Goal: Book appointment/travel/reservation

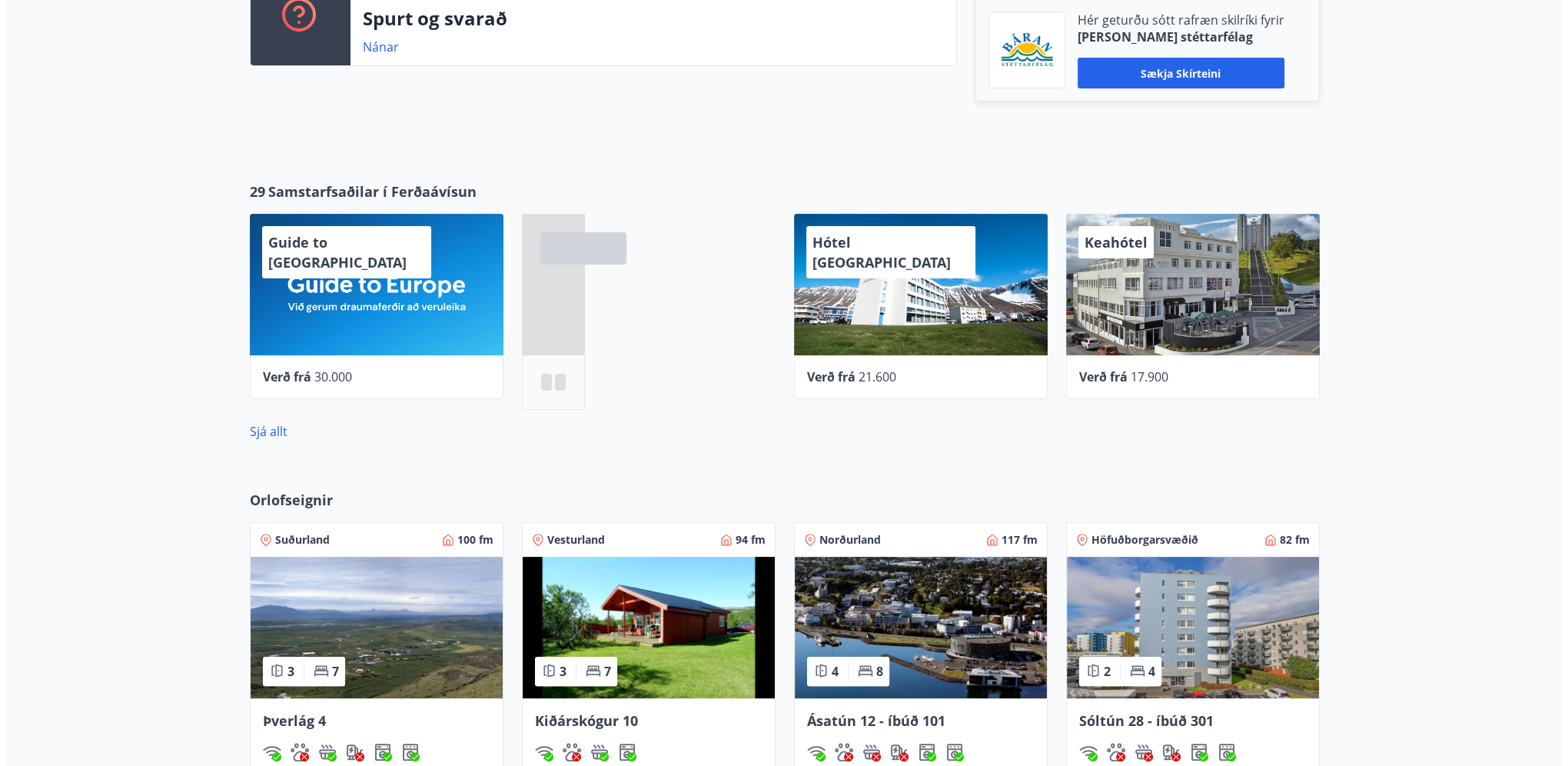
scroll to position [538, 0]
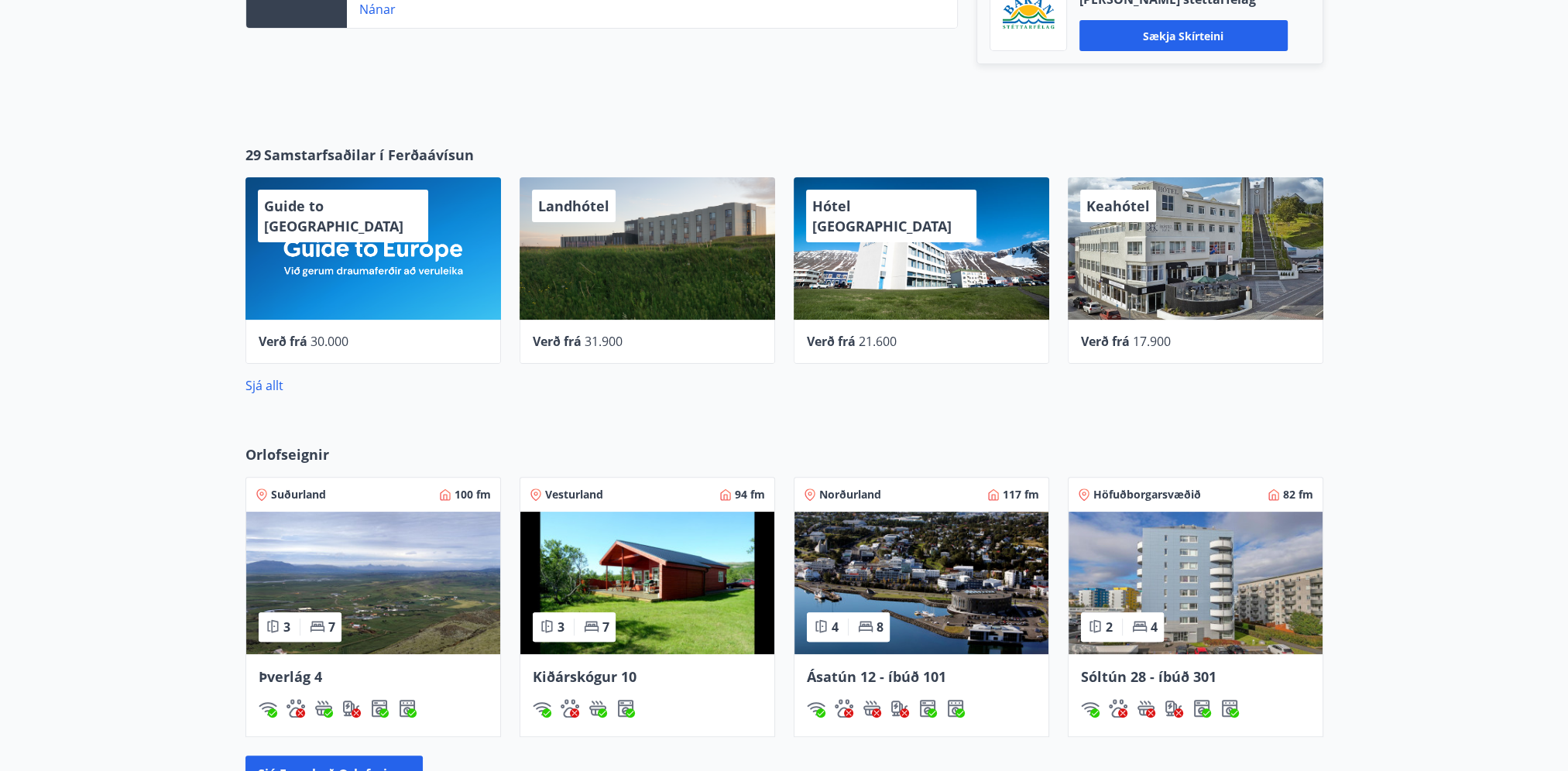
click at [615, 343] on span "31.900" at bounding box center [603, 342] width 38 height 17
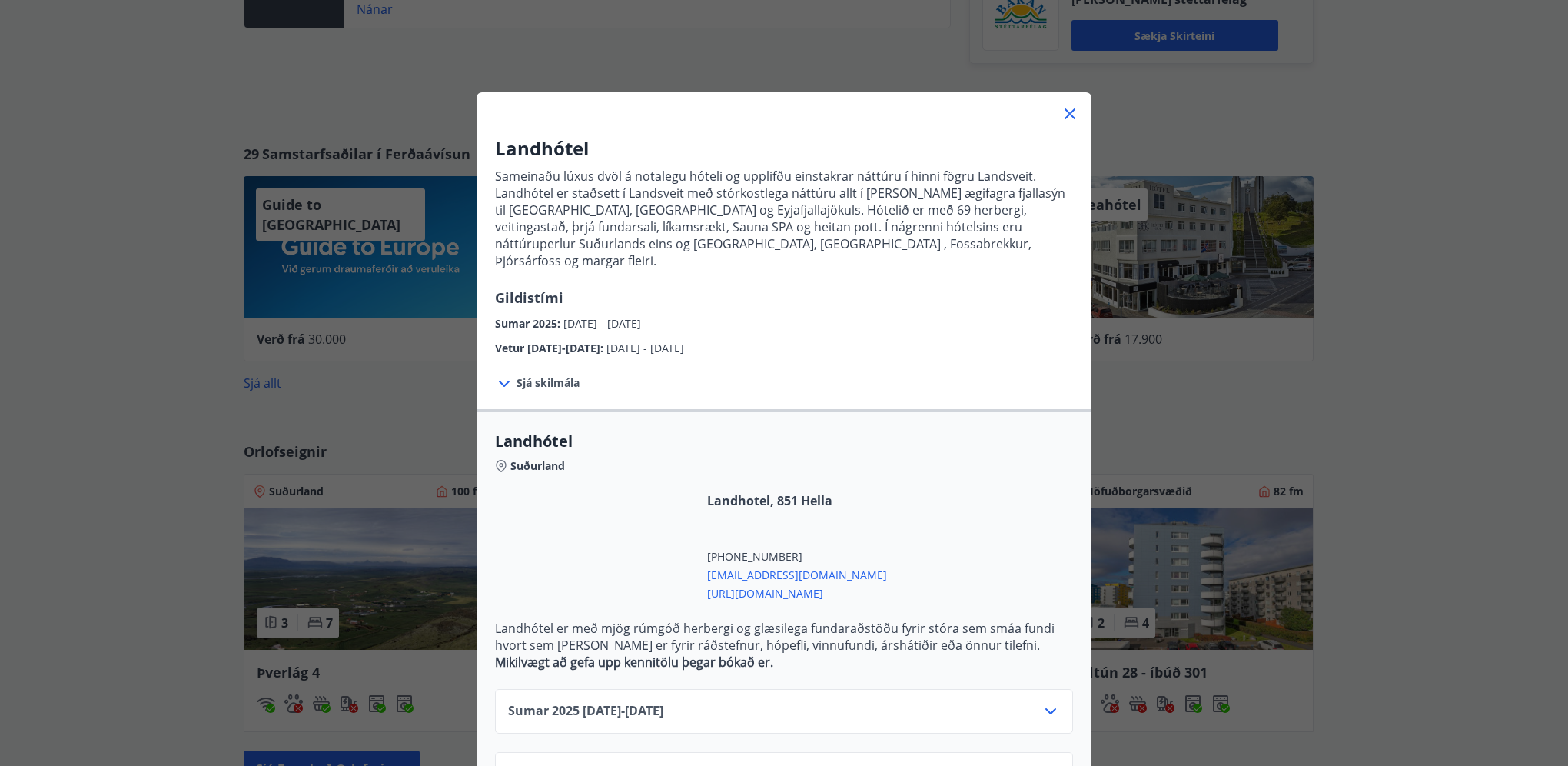
scroll to position [43, 0]
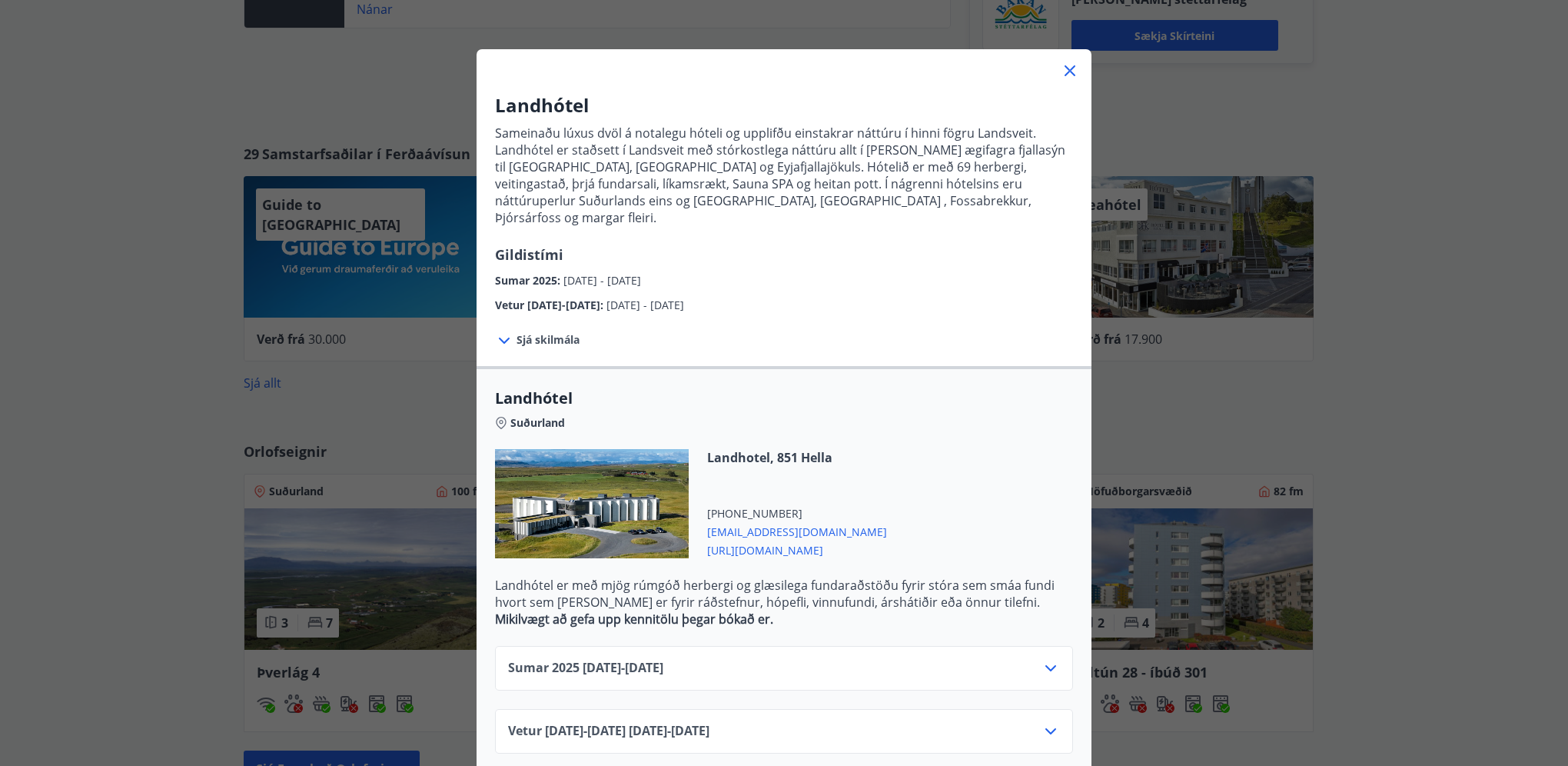
drag, startPoint x: 510, startPoint y: 566, endPoint x: 827, endPoint y: 643, distance: 326.2
click at [827, 643] on div "Landhótel Suðurland Landhotel, 851 Hella +354 5580550 booking@landhotel.is http…" at bounding box center [784, 568] width 615 height 406
click at [532, 588] on p "Landhótel er með mjög rúmgóð herbergi og glæsilega fundaraðstöðu fyrir stóra se…" at bounding box center [783, 593] width 578 height 34
click at [554, 659] on span "Sumar 2025 01.06.25 - 15.09.25" at bounding box center [585, 668] width 155 height 18
click at [1053, 660] on div at bounding box center [1050, 668] width 18 height 18
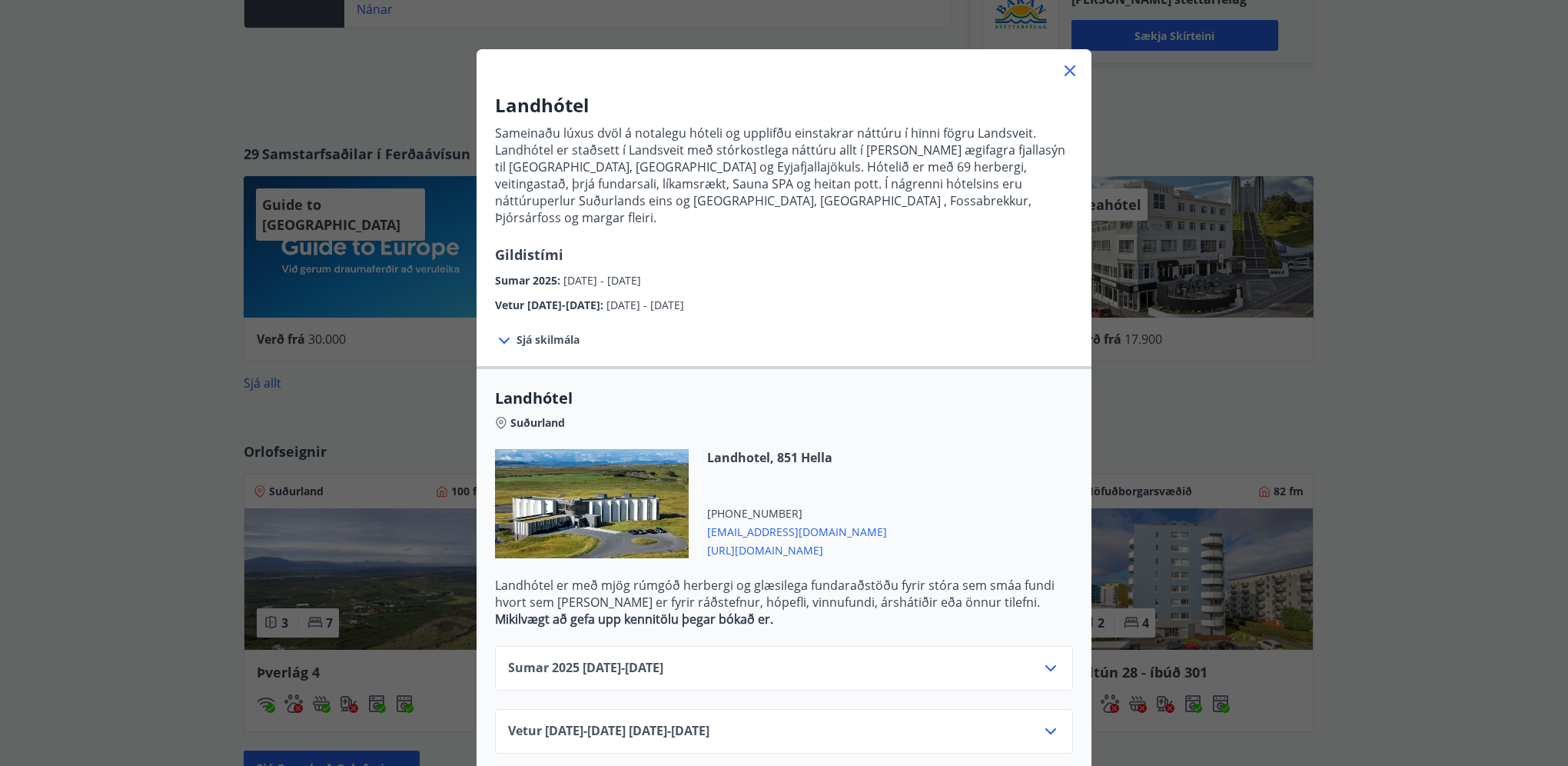
click at [1054, 659] on icon at bounding box center [1050, 668] width 18 height 18
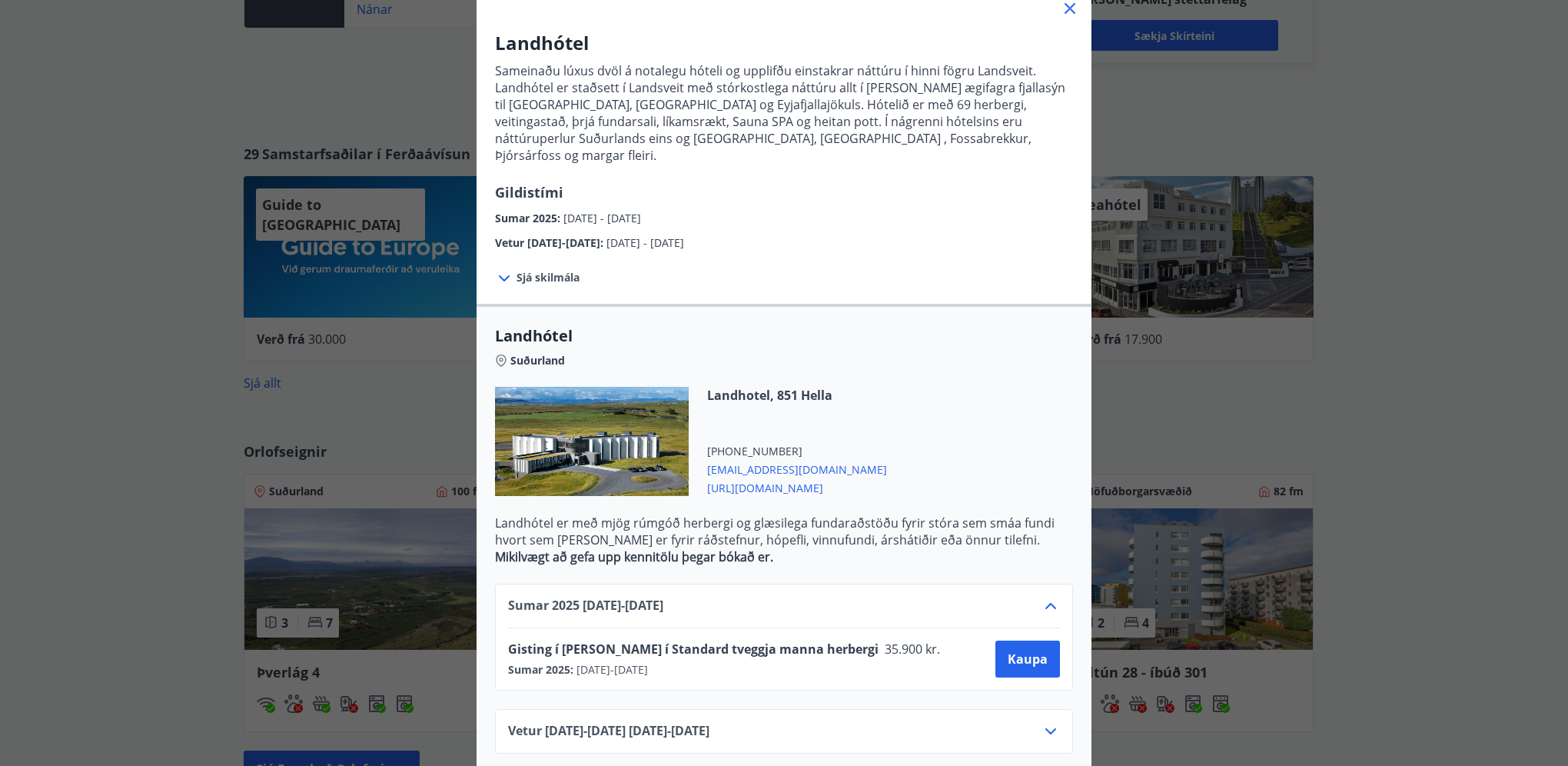
click at [1045, 603] on icon at bounding box center [1050, 606] width 11 height 6
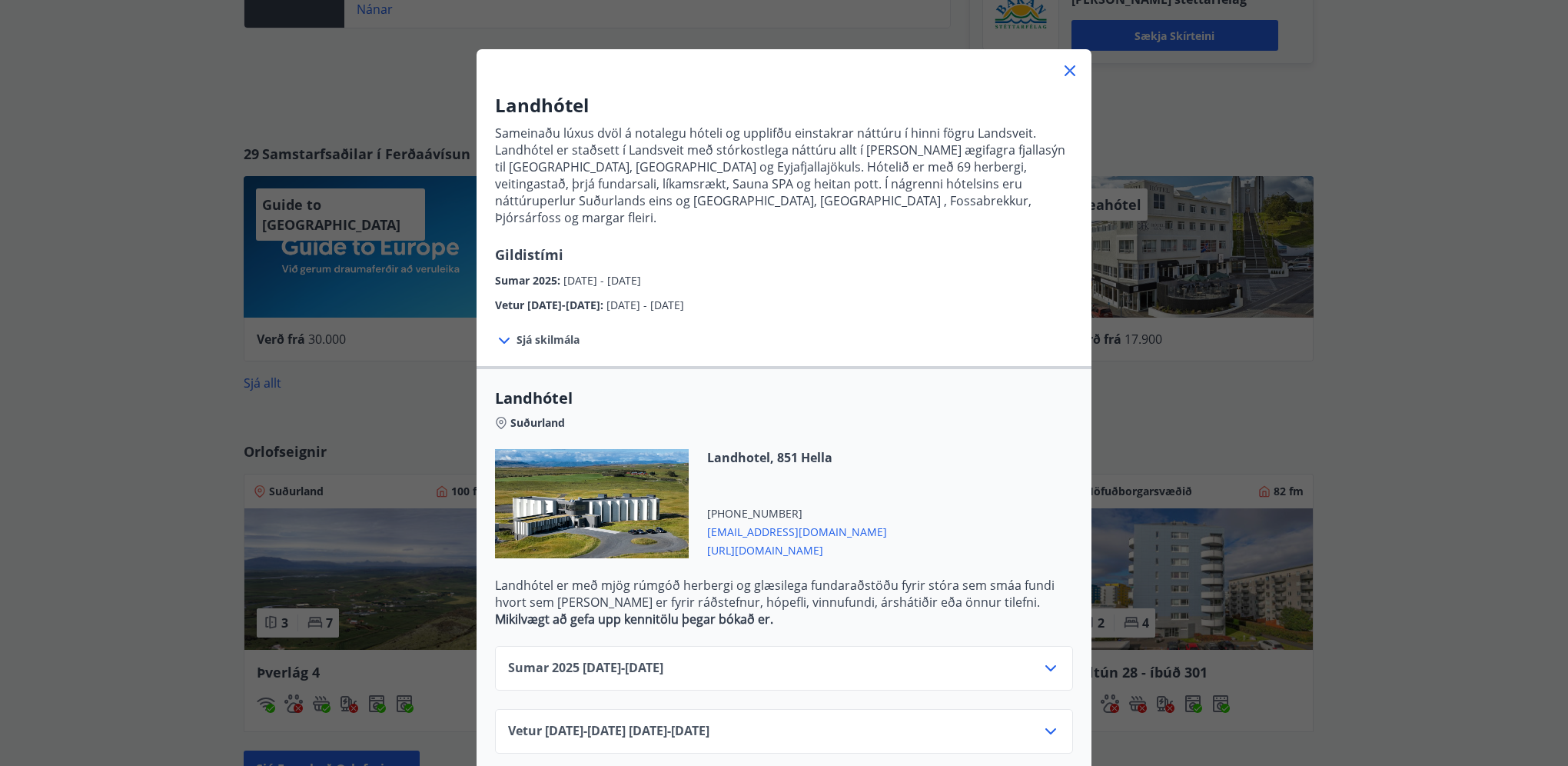
click at [1045, 728] on icon at bounding box center [1050, 731] width 11 height 6
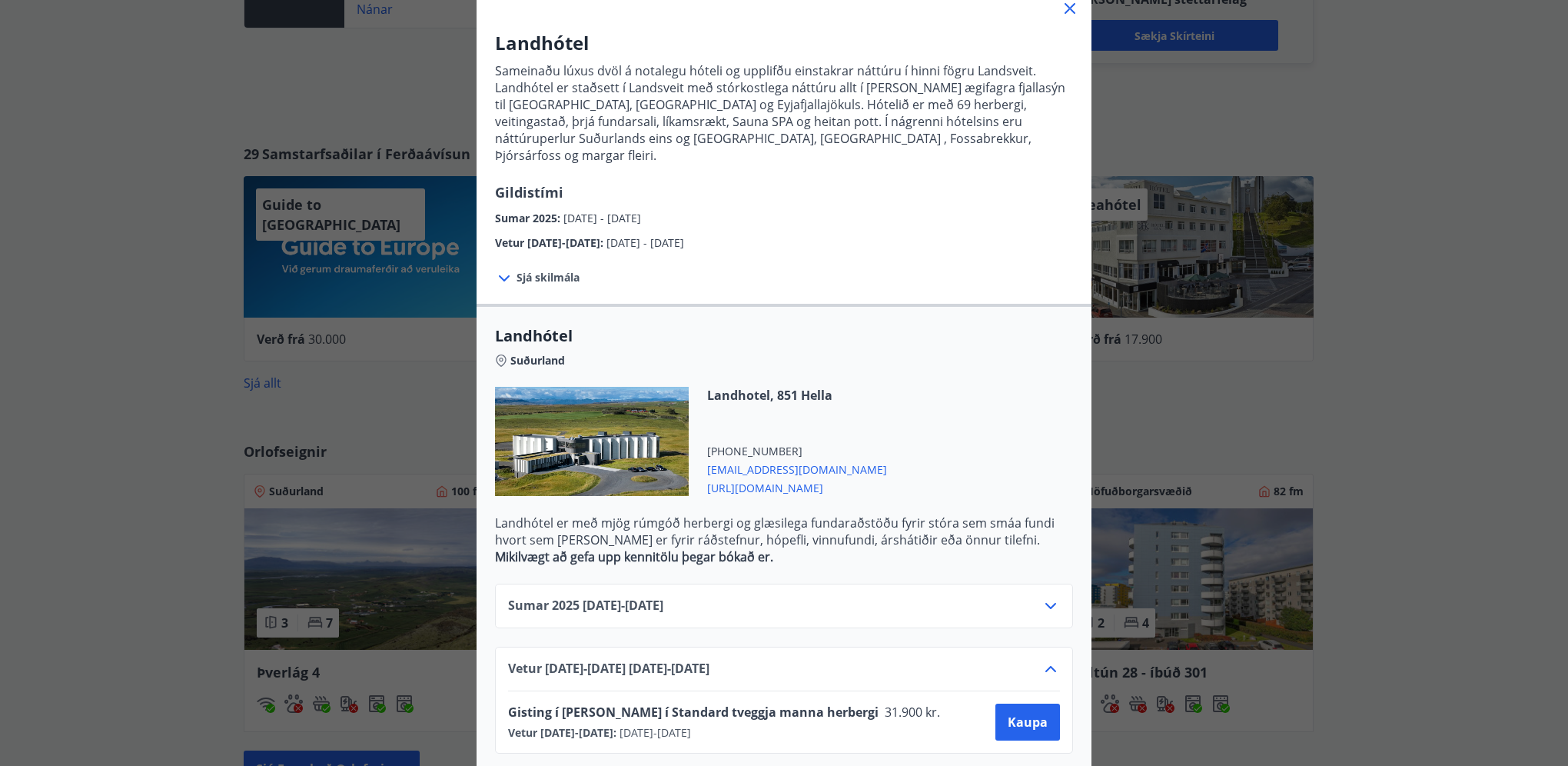
click at [1043, 660] on icon at bounding box center [1050, 669] width 18 height 18
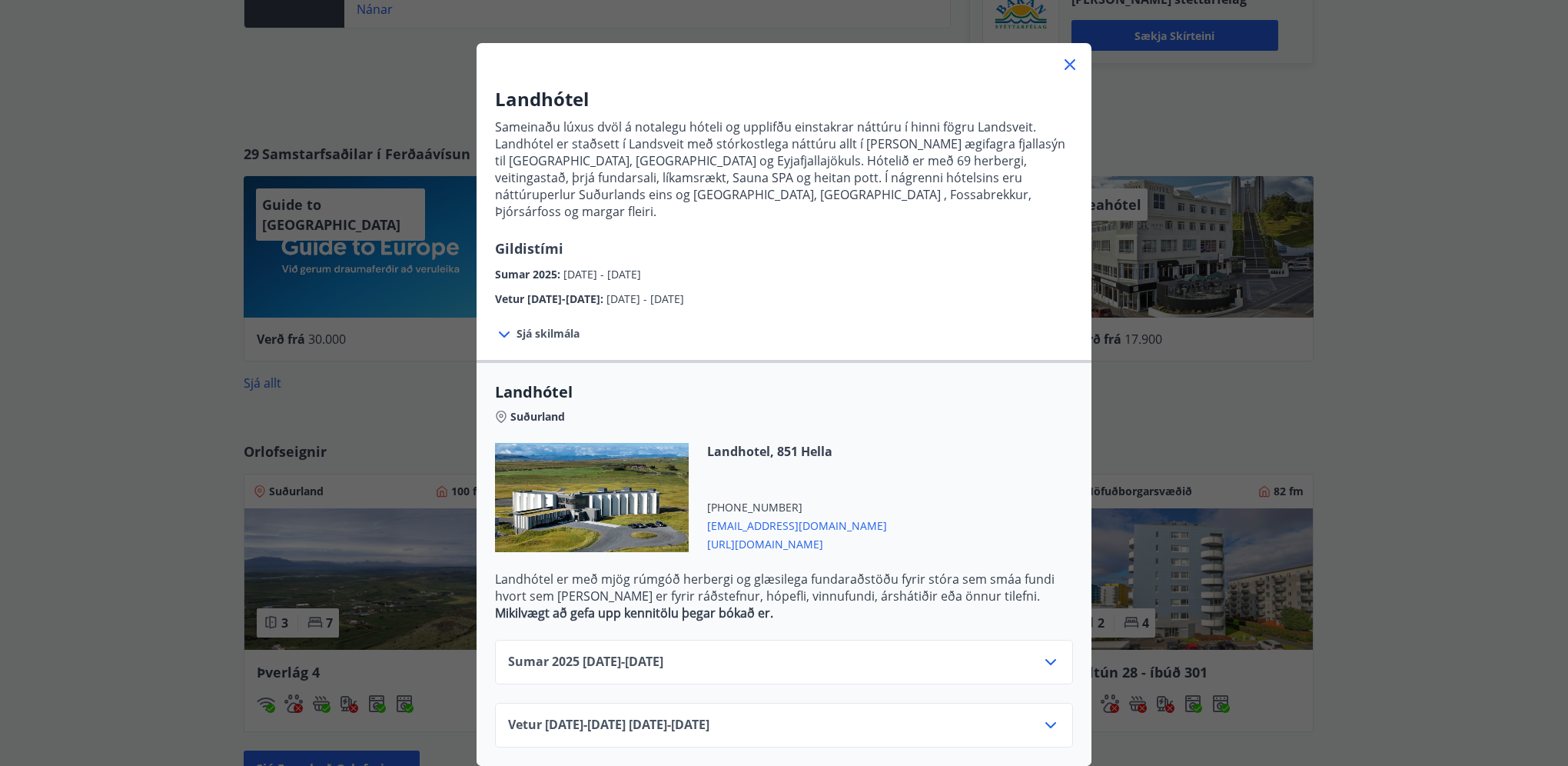
scroll to position [43, 0]
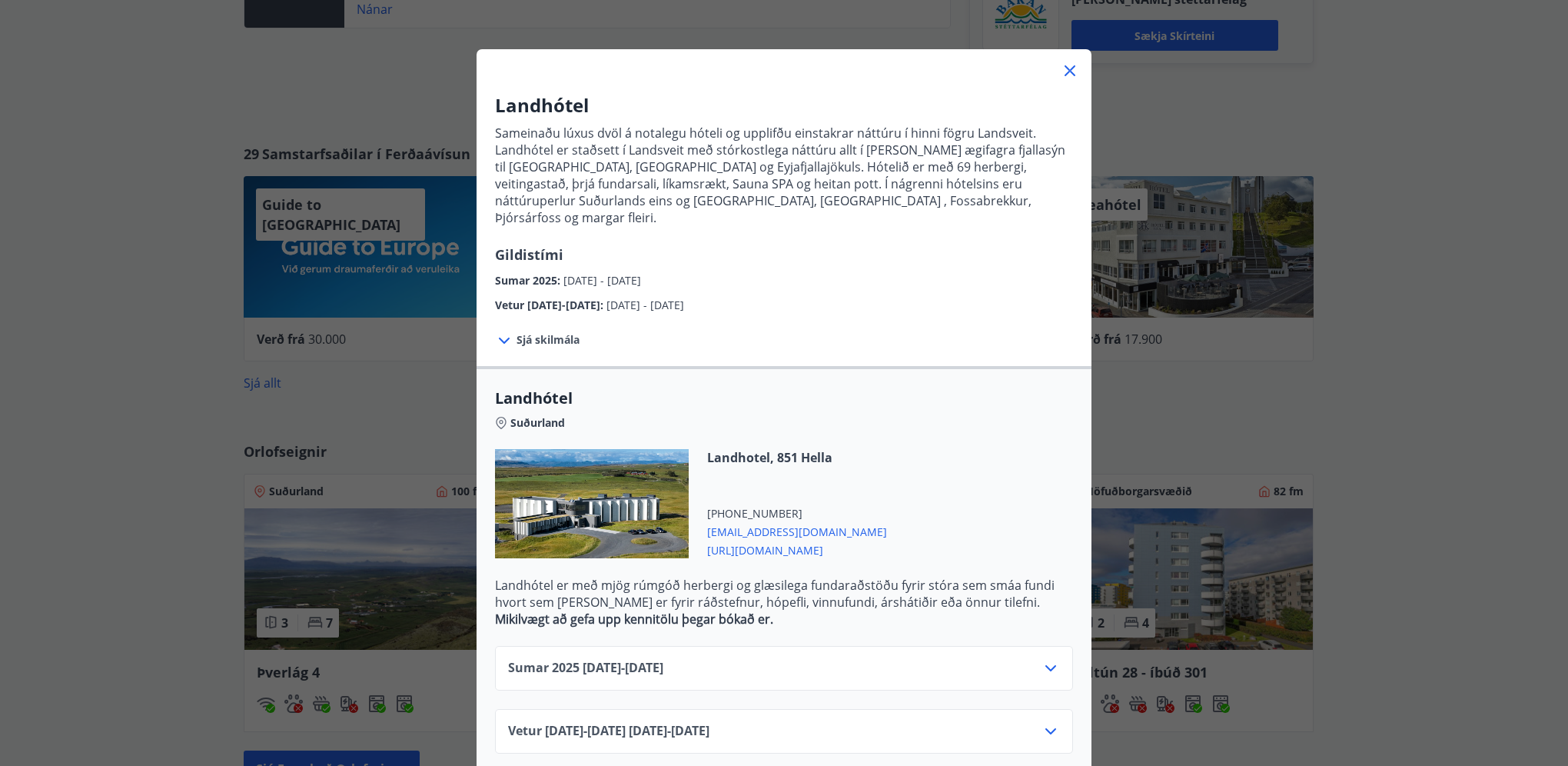
click at [1067, 78] on icon at bounding box center [1069, 70] width 18 height 18
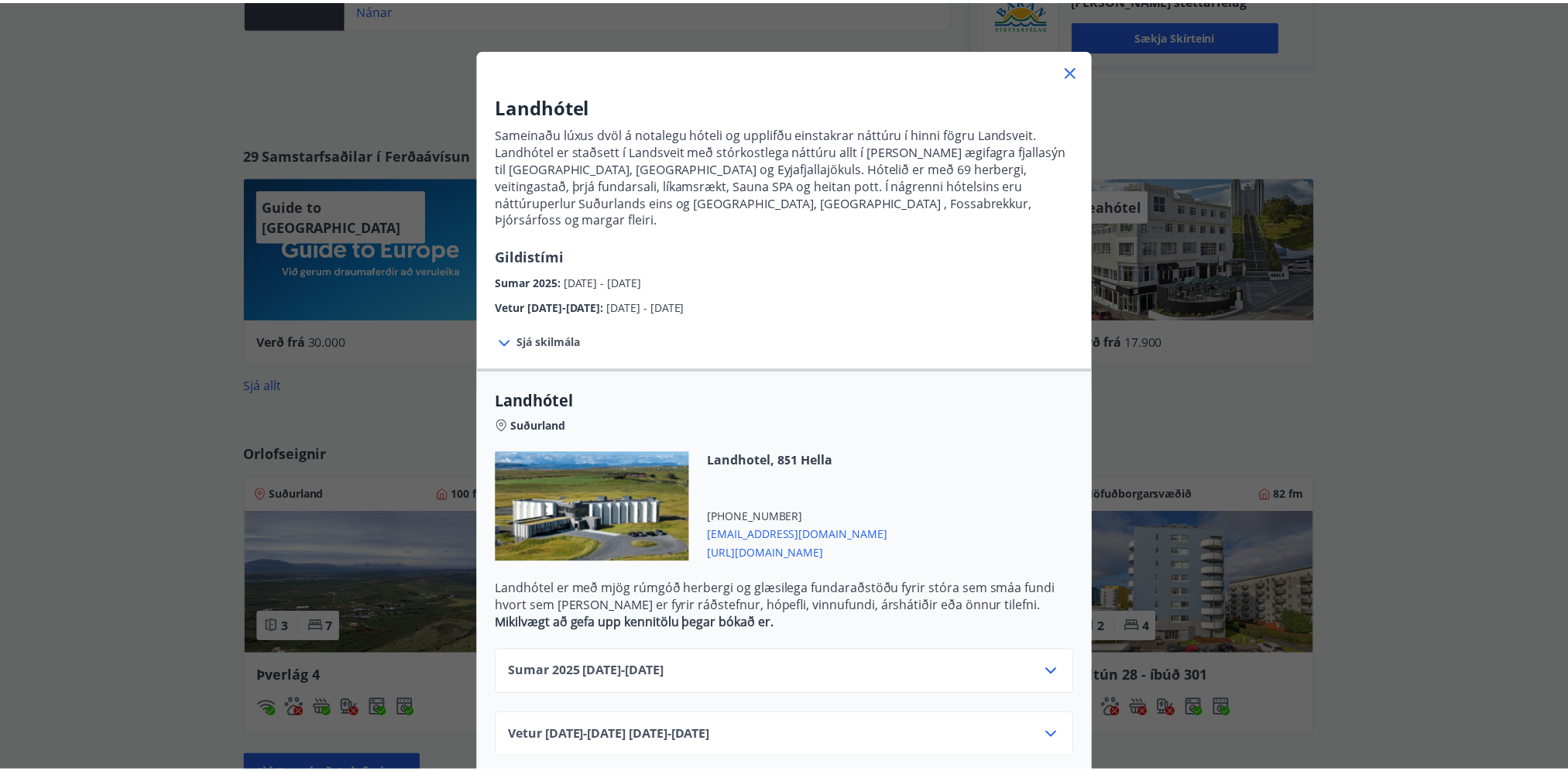
scroll to position [0, 0]
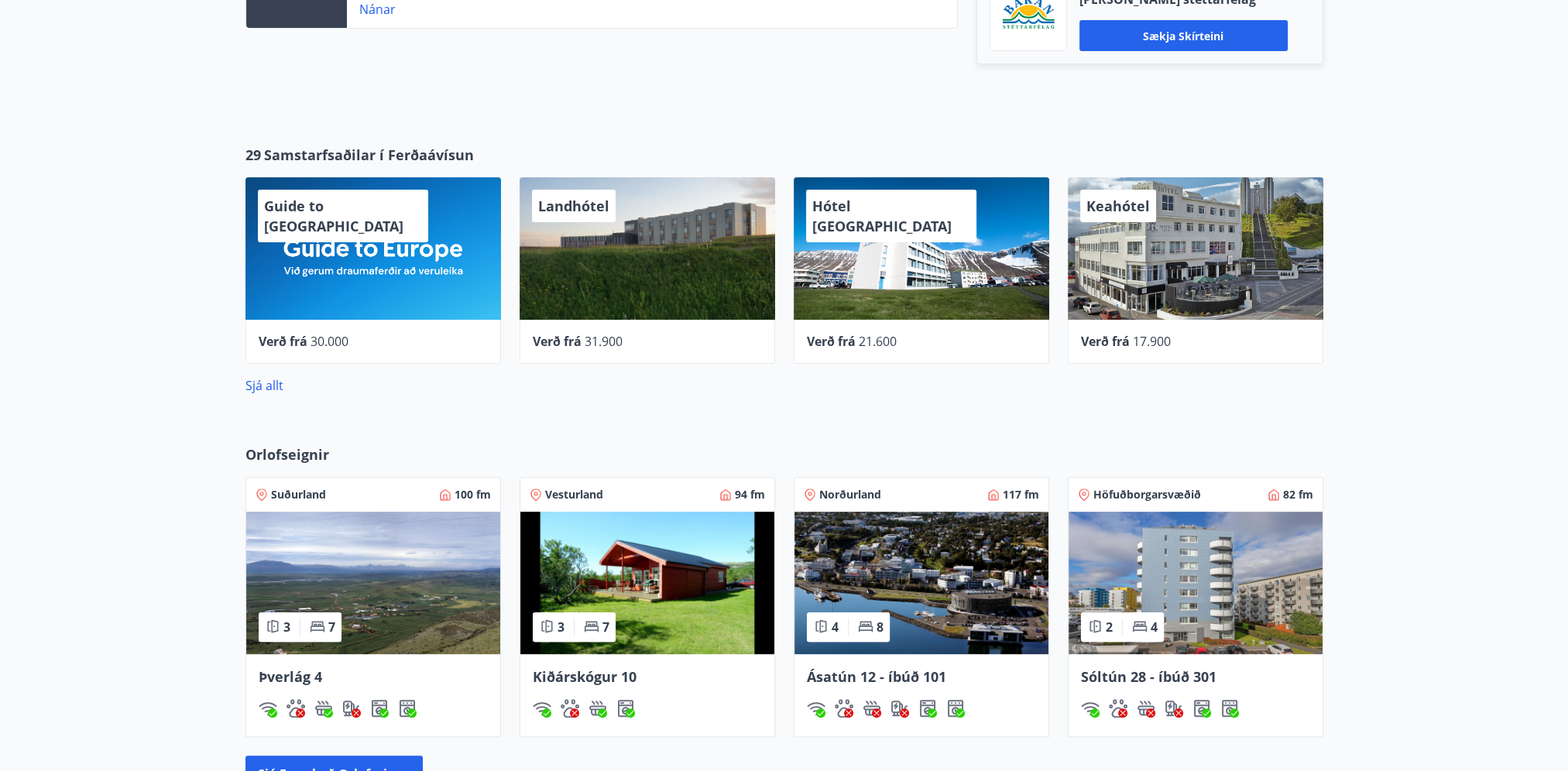
click at [1407, 310] on div "29 Samstarfsaðilar í Ferðaávísun Guide to Europe Verð frá 30.000 Landhótel Verð…" at bounding box center [784, 270] width 1568 height 300
click at [261, 390] on link "Sjá allt" at bounding box center [264, 386] width 38 height 17
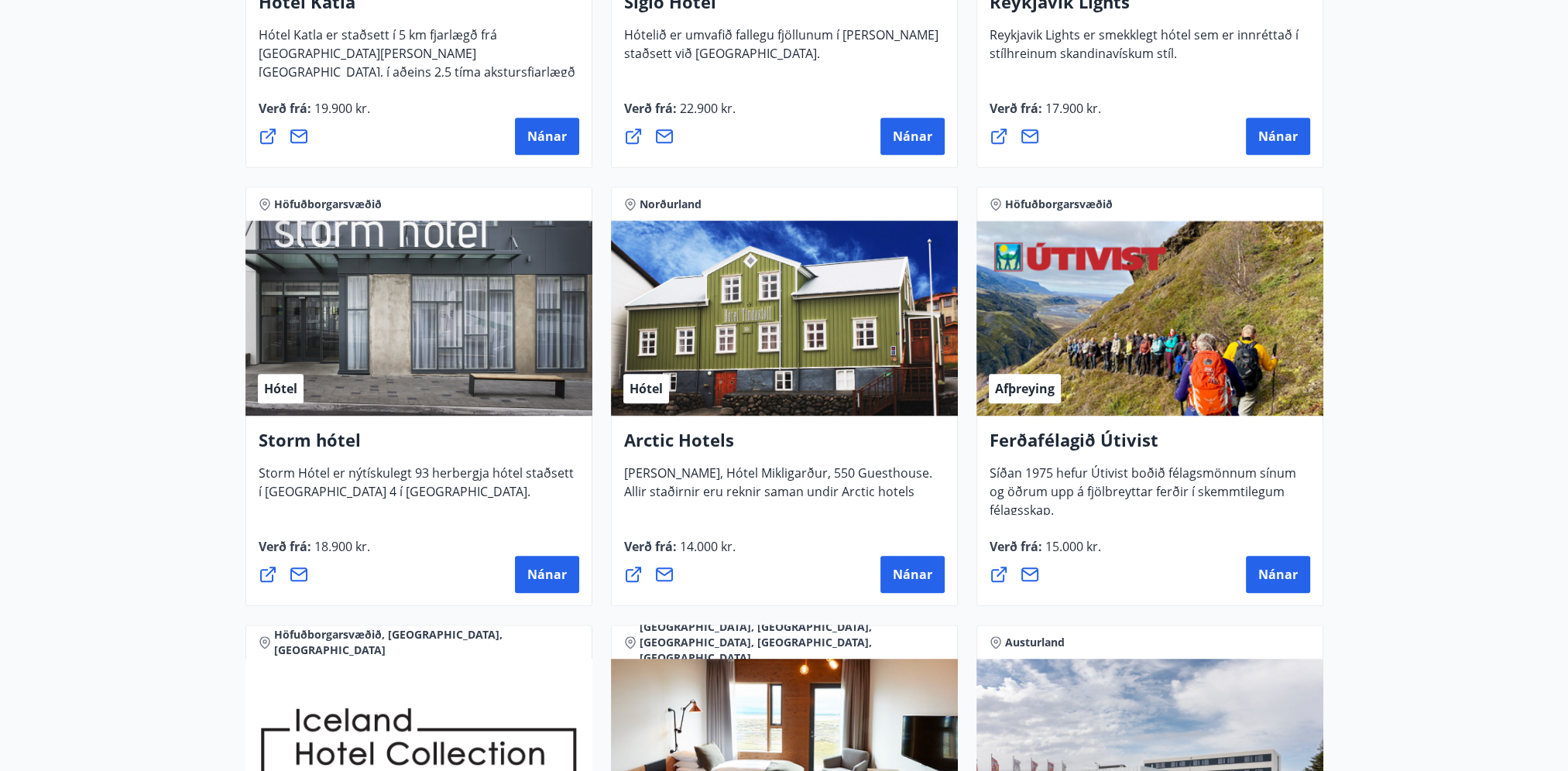
scroll to position [1471, 0]
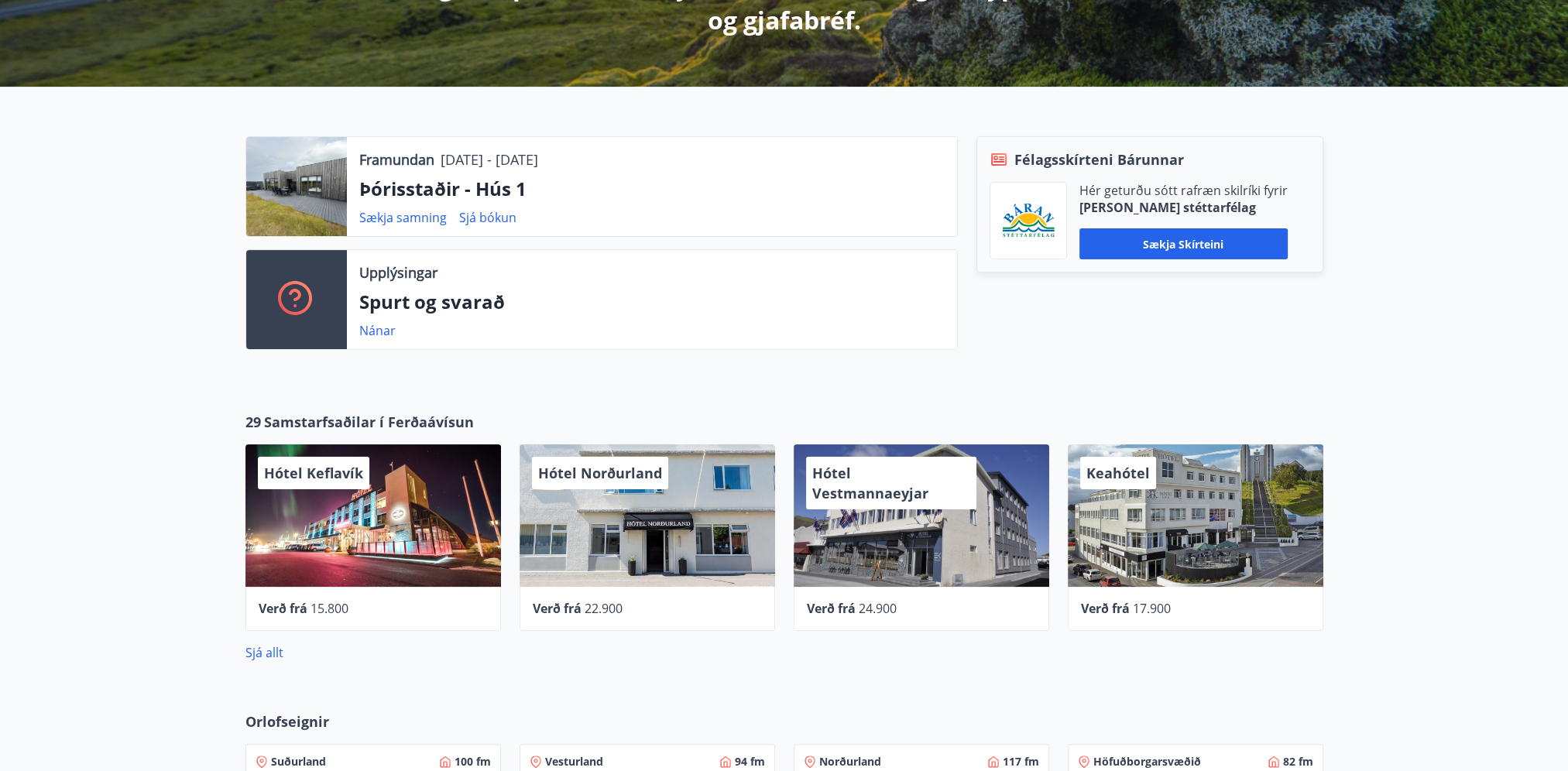
scroll to position [310, 0]
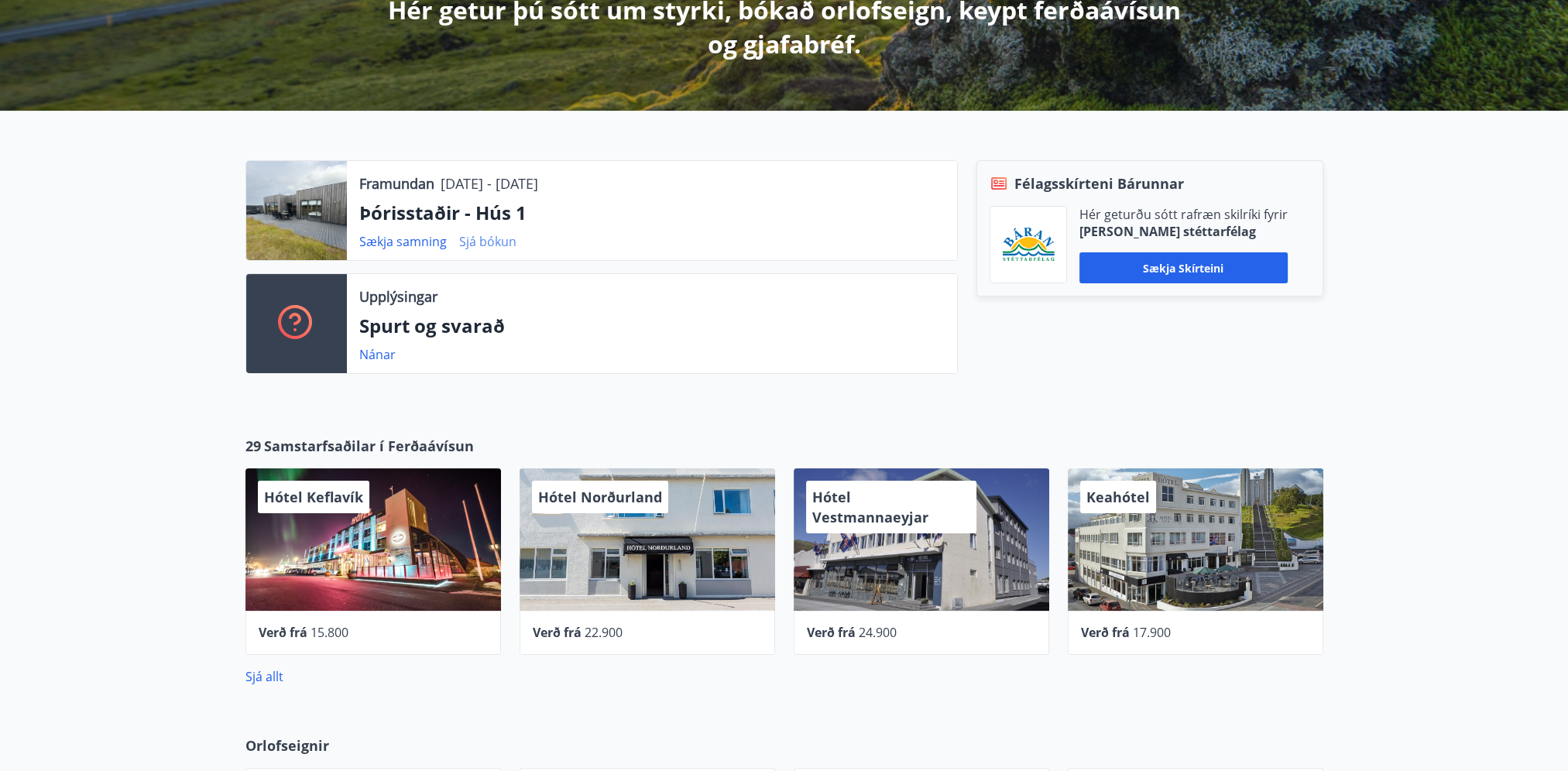
click at [496, 243] on link "Sjá bókun" at bounding box center [488, 242] width 57 height 17
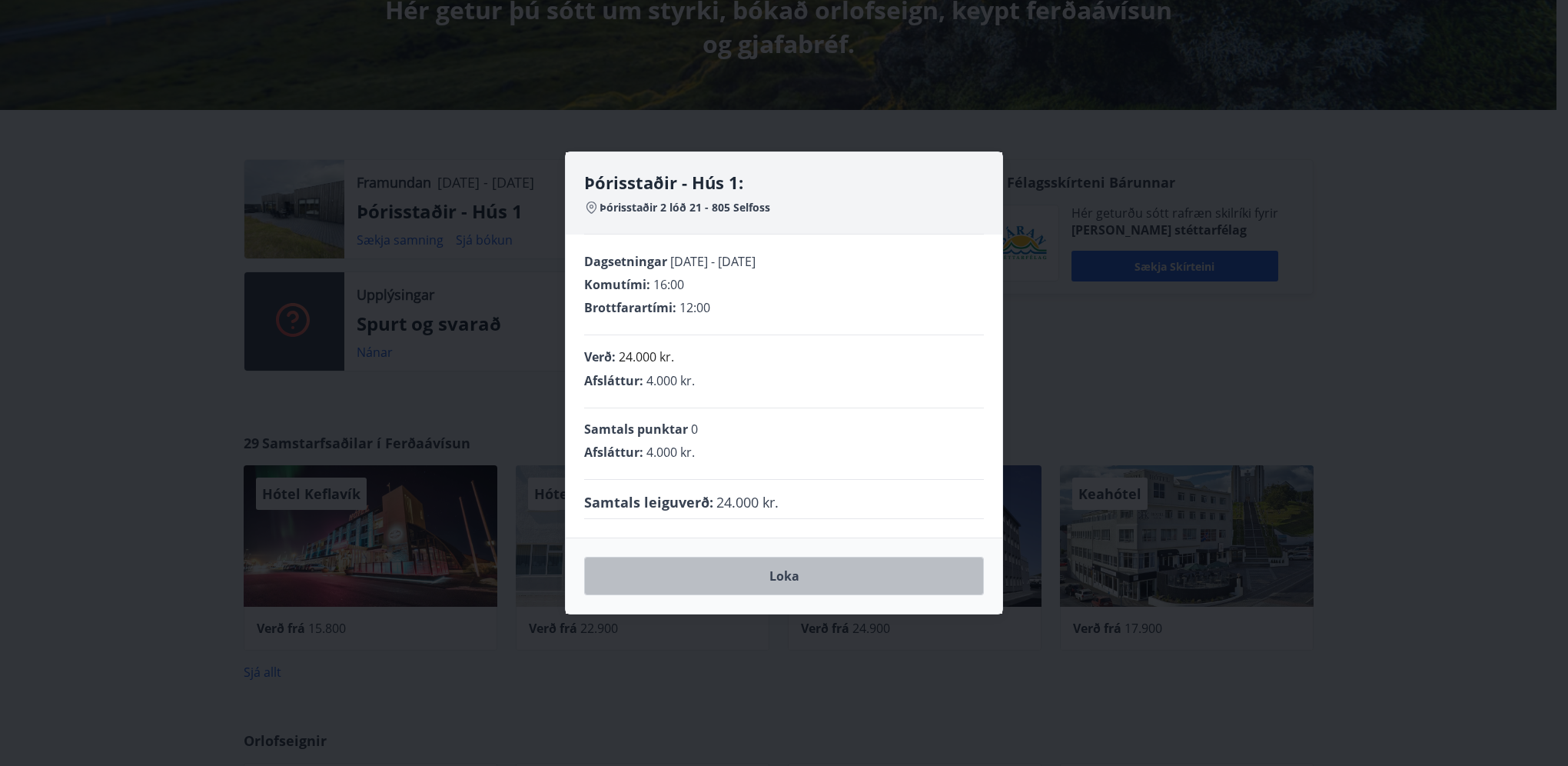
click at [787, 569] on button "Loka" at bounding box center [784, 576] width 400 height 39
